Goal: Obtain resource: Download file/media

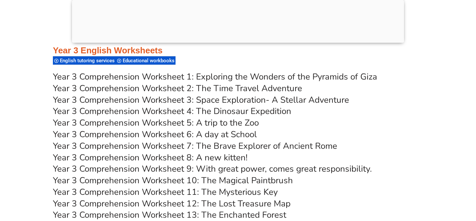
scroll to position [2216, 0]
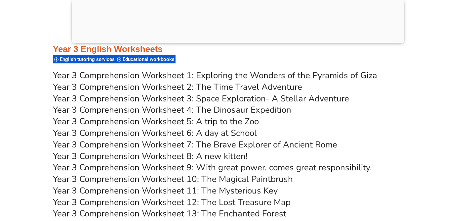
click at [180, 112] on link "Year 3 Comprehension Worksheet 4: The Dinosaur Expedition" at bounding box center [172, 110] width 239 height 12
click at [225, 110] on link "Year 3 Comprehension Worksheet 4: The Dinosaur Expedition" at bounding box center [172, 110] width 239 height 12
click at [196, 119] on link "Year 3 Comprehension Worksheet 5: A trip to the Zoo" at bounding box center [156, 121] width 206 height 12
click at [208, 134] on link "Year 3 Comprehension Worksheet 6: A day at School" at bounding box center [155, 133] width 204 height 12
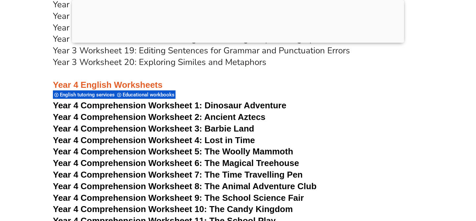
scroll to position [2679, 0]
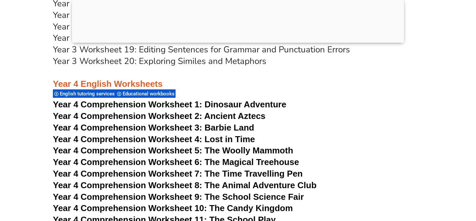
click at [274, 103] on span "Dinosaur Adventure" at bounding box center [246, 104] width 82 height 10
click at [165, 112] on span "Year 4 Comprehension Worksheet 2: Ancient Aztecs" at bounding box center [159, 116] width 213 height 10
click at [204, 127] on span "Year 4 Comprehension Worksheet 3: Barbie Land" at bounding box center [153, 127] width 201 height 10
click at [219, 139] on span "Year 4 Comprehension Worksheet 4: Lost in Time" at bounding box center [154, 139] width 202 height 10
click at [220, 149] on span "Year 4 Comprehension Worksheet 5: The Woolly Mammoth" at bounding box center [173, 150] width 241 height 10
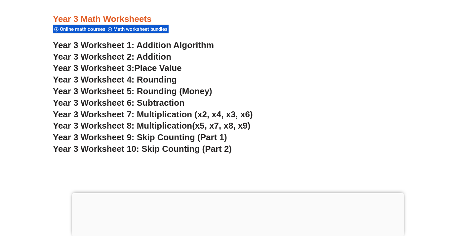
scroll to position [953, 0]
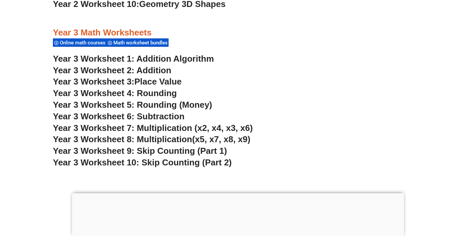
click at [135, 80] on span "Year 3 Worksheet 3:" at bounding box center [94, 81] width 82 height 10
click at [147, 93] on span "Year 3 Worksheet 4: Rounding" at bounding box center [115, 93] width 124 height 10
click at [214, 84] on h3 "Year 3 Worksheet 3: Place Value" at bounding box center [238, 81] width 371 height 11
click at [176, 105] on span "Year 3 Worksheet 5: Rounding (Money)" at bounding box center [132, 105] width 159 height 10
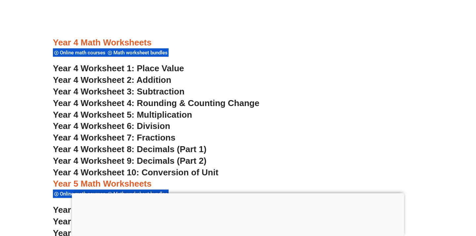
scroll to position [1209, 0]
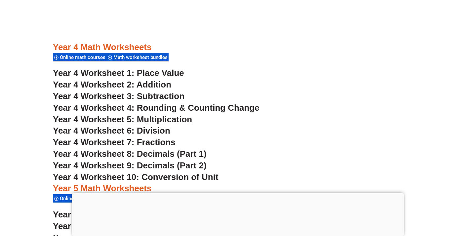
click at [159, 71] on span "Year 4 Worksheet 1: Place Value" at bounding box center [118, 73] width 131 height 10
click at [156, 84] on span "Year 4 Worksheet 2: Addition" at bounding box center [112, 84] width 118 height 10
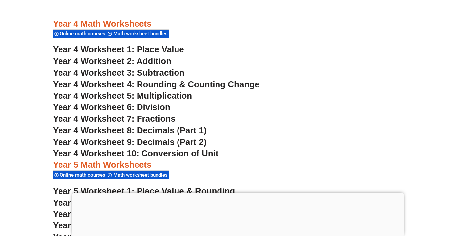
click at [155, 73] on span "Year 4 Worksheet 3: Subtraction" at bounding box center [119, 72] width 132 height 10
click at [141, 83] on span "Year 4 Worksheet 4: Rounding & Counting Change" at bounding box center [156, 84] width 207 height 10
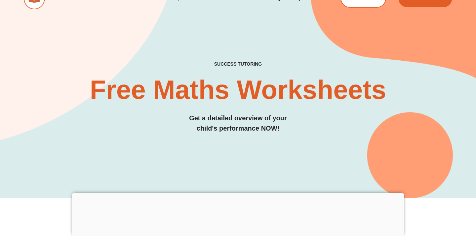
scroll to position [0, 0]
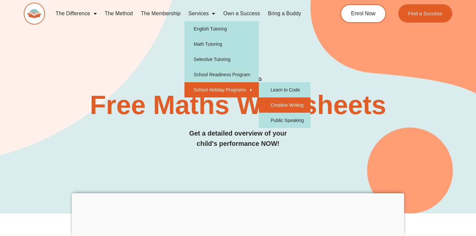
click at [286, 104] on link "Creative Writing" at bounding box center [285, 104] width 52 height 15
